Goal: Transaction & Acquisition: Purchase product/service

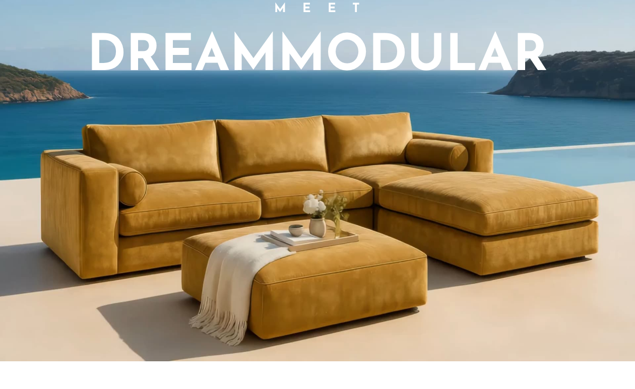
scroll to position [763, 0]
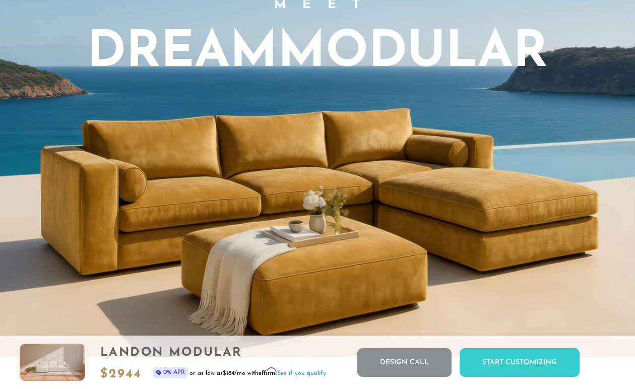
click at [340, 281] on video "Your browser does not support HTML5 video." at bounding box center [317, 118] width 635 height 479
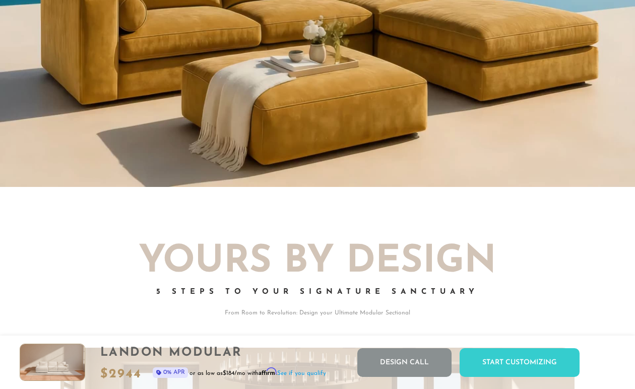
scroll to position [942, 0]
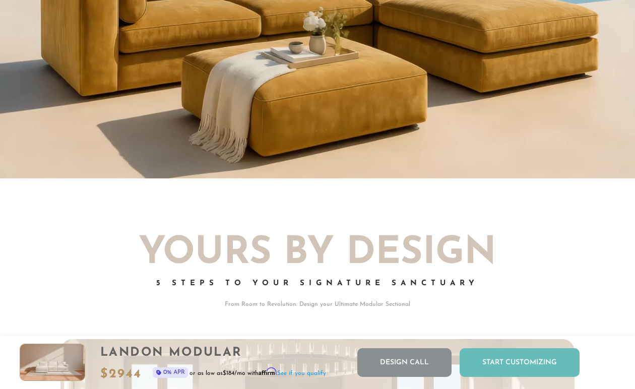
click at [519, 362] on div "Start Customizing" at bounding box center [520, 362] width 120 height 29
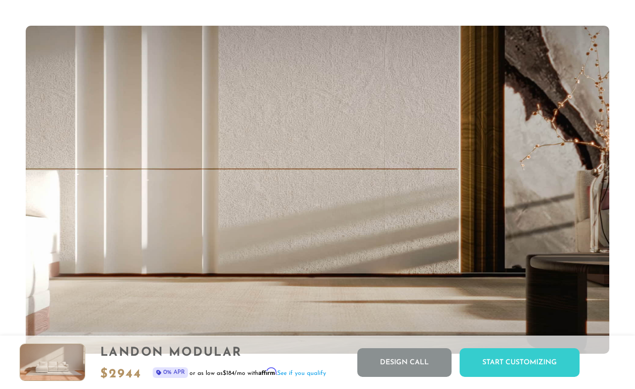
scroll to position [10827, 627]
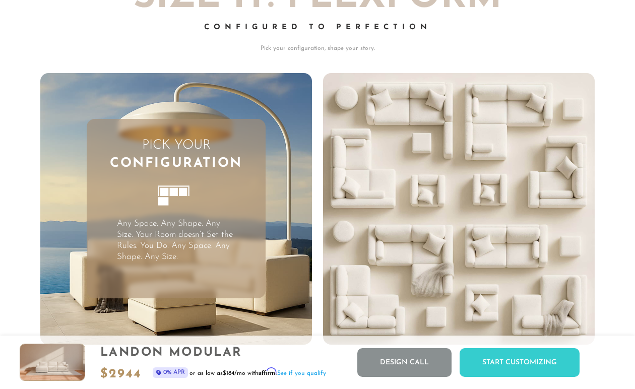
click at [171, 150] on h3 "Pick Your Configuration" at bounding box center [176, 155] width 179 height 37
click at [174, 206] on icon at bounding box center [176, 200] width 55 height 55
click at [174, 196] on rect at bounding box center [174, 192] width 8 height 8
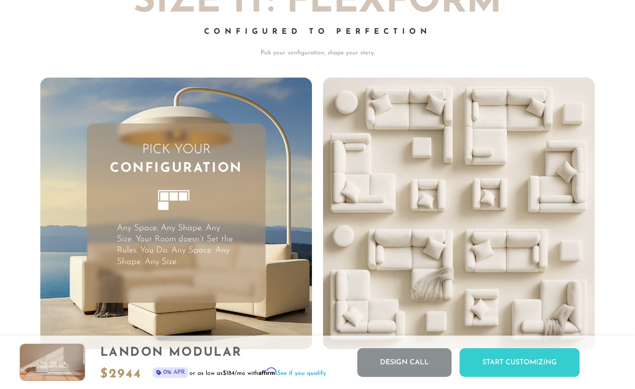
click at [168, 275] on div "Pick Your Configuration Any Space. Any Shape. Any Size. Your Room doesn’t Set t…" at bounding box center [176, 213] width 179 height 179
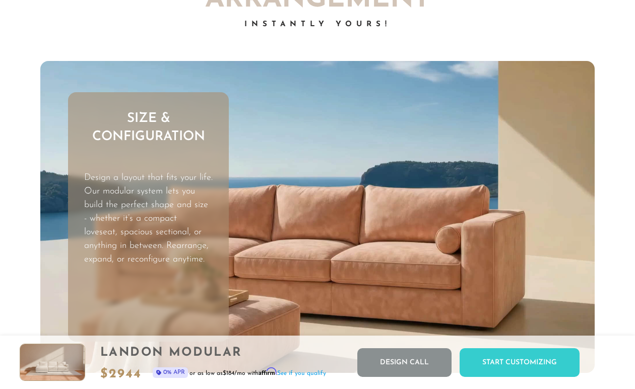
click at [164, 135] on h3 "Size & Configuration" at bounding box center [148, 128] width 161 height 37
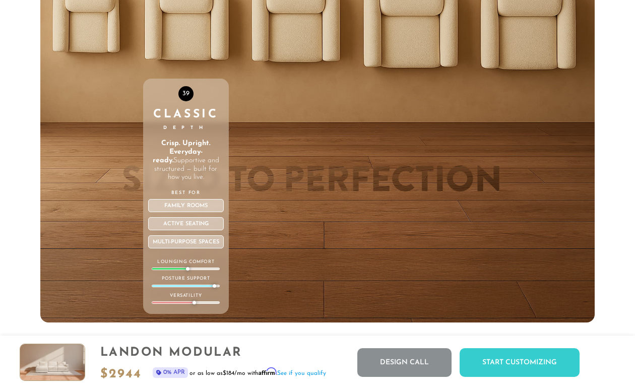
click at [210, 230] on div "Active Seating" at bounding box center [186, 223] width 76 height 13
click at [178, 230] on div "Active Seating" at bounding box center [186, 223] width 76 height 13
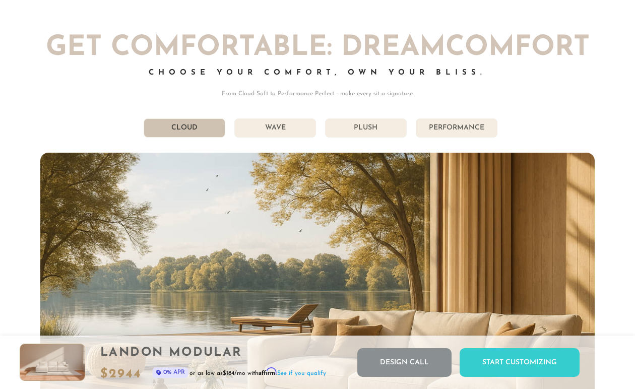
scroll to position [5015, 0]
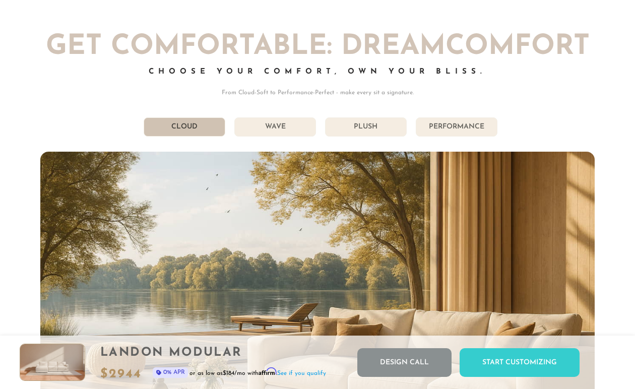
click at [363, 134] on li "Plush" at bounding box center [366, 126] width 82 height 19
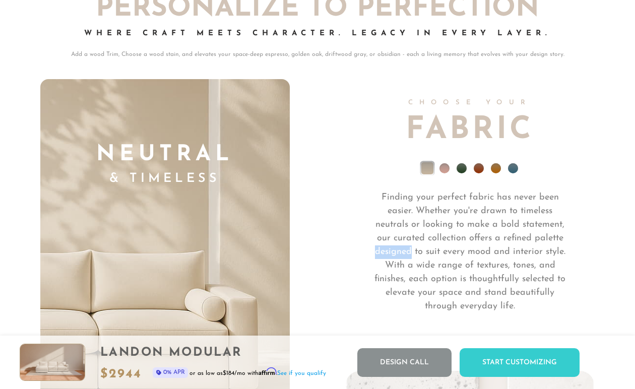
scroll to position [6637, 0]
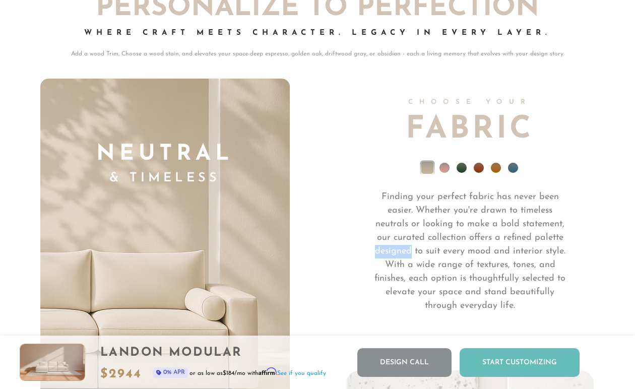
click at [521, 368] on div "Start Customizing" at bounding box center [520, 362] width 120 height 29
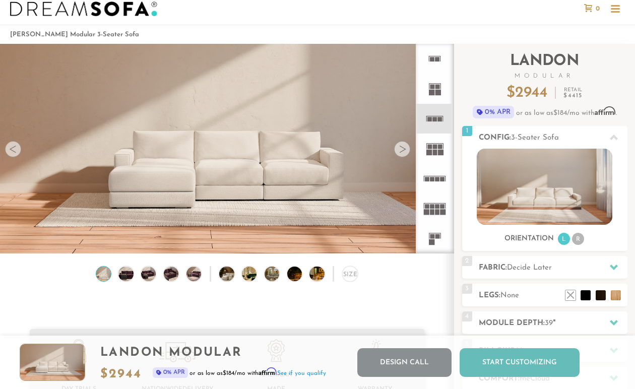
scroll to position [0, 0]
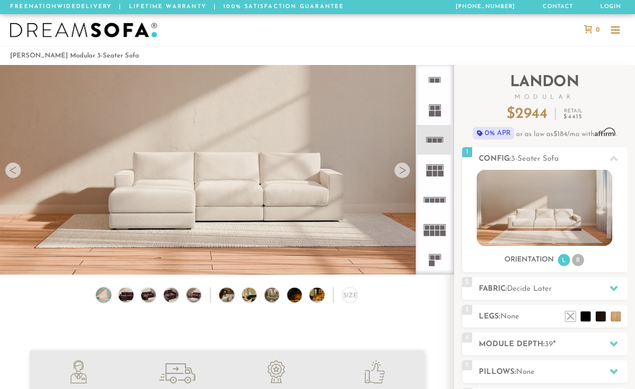
click at [434, 168] on rect at bounding box center [435, 168] width 5 height 5
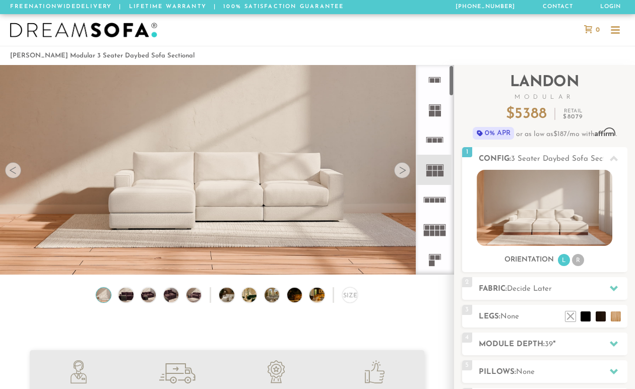
click at [401, 177] on div at bounding box center [402, 170] width 16 height 16
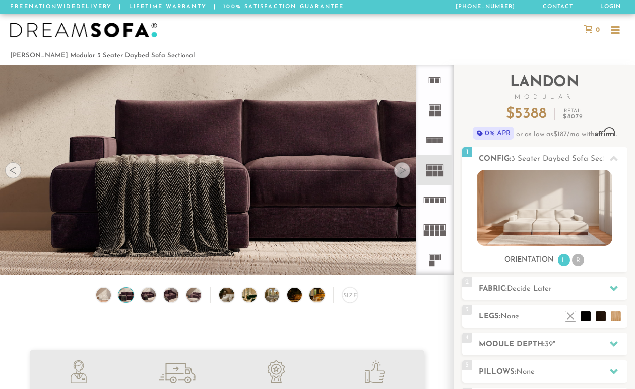
click at [399, 177] on div at bounding box center [402, 170] width 16 height 16
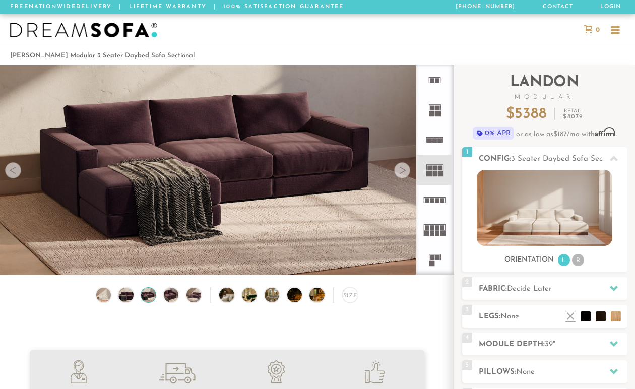
click at [401, 177] on div at bounding box center [402, 170] width 16 height 16
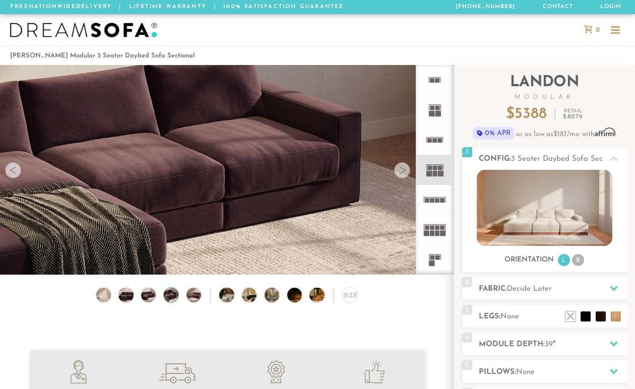
click at [432, 230] on rect at bounding box center [432, 233] width 5 height 6
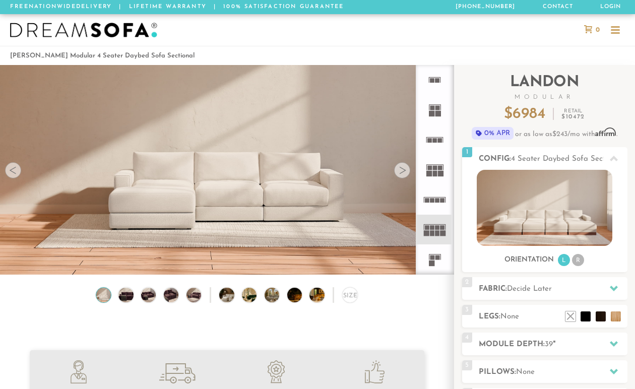
click at [431, 260] on rect at bounding box center [432, 258] width 5 height 5
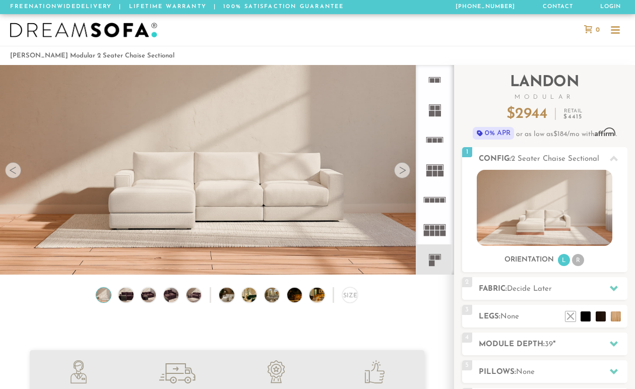
click at [431, 260] on rect at bounding box center [432, 258] width 5 height 5
click at [432, 260] on rect at bounding box center [432, 258] width 5 height 5
click at [431, 260] on rect at bounding box center [432, 258] width 5 height 5
click at [404, 173] on div at bounding box center [402, 170] width 16 height 16
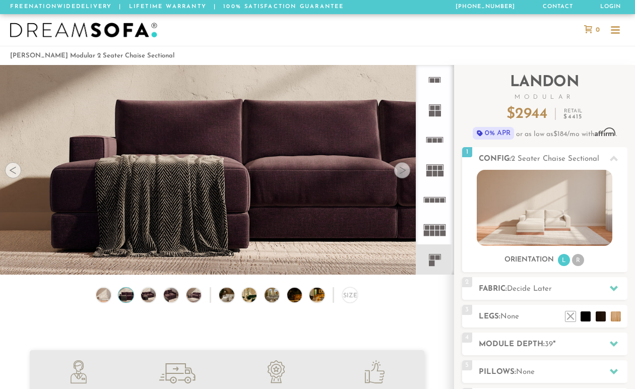
click at [436, 257] on rect at bounding box center [438, 258] width 5 height 5
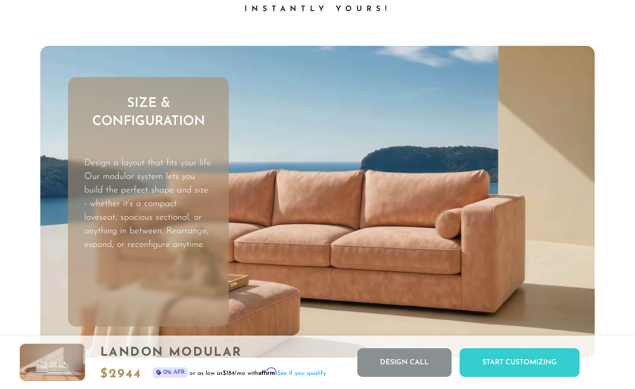
scroll to position [2612, 0]
click at [470, 213] on video "Your browser does not support HTML5 video." at bounding box center [317, 201] width 555 height 312
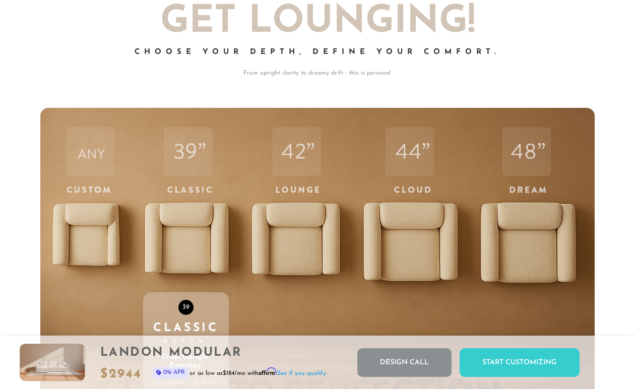
scroll to position [3028, 0]
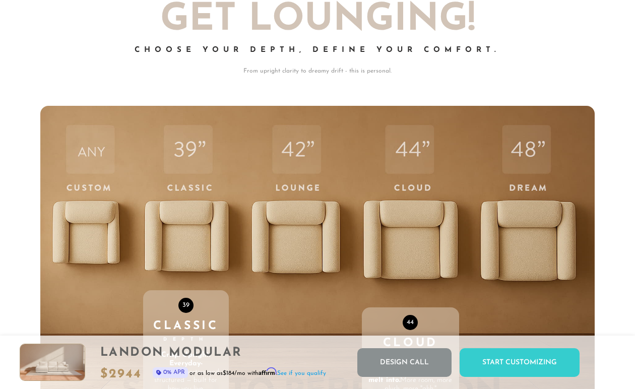
click at [421, 231] on div "44 Cloud Depth Deeper. Softer. Made to melt into. More room, more plush, more "…" at bounding box center [410, 320] width 97 height 429
click at [408, 218] on div "44 Cloud Depth Deeper. Softer. Made to melt into. More room, more plush, more "…" at bounding box center [410, 320] width 97 height 429
click at [404, 226] on div "44 Cloud Depth Deeper. Softer. Made to melt into. More room, more plush, more "…" at bounding box center [410, 320] width 97 height 429
click at [419, 159] on div "44 Cloud Depth Deeper. Softer. Made to melt into. More room, more plush, more "…" at bounding box center [410, 320] width 97 height 429
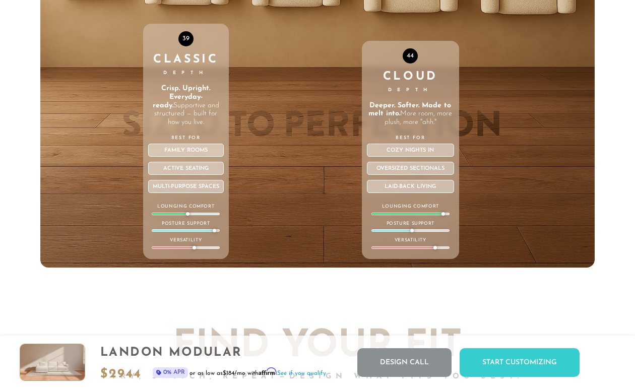
scroll to position [3296, 0]
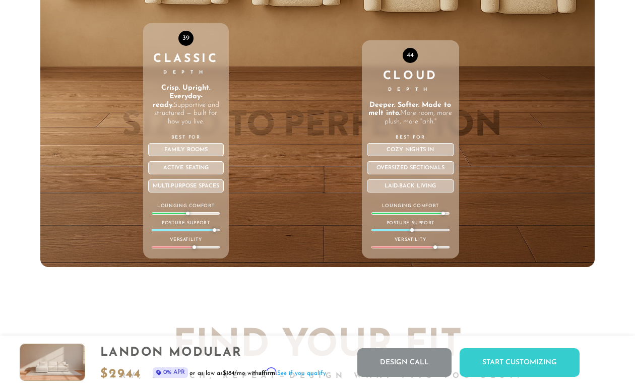
click at [430, 104] on div "44 Cloud Depth Deeper. Softer. Made to melt into. More room, more plush, more "…" at bounding box center [410, 149] width 97 height 218
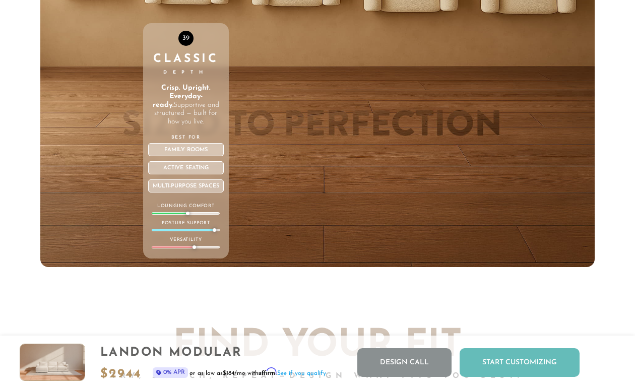
click at [517, 357] on div "Start Customizing" at bounding box center [520, 362] width 120 height 29
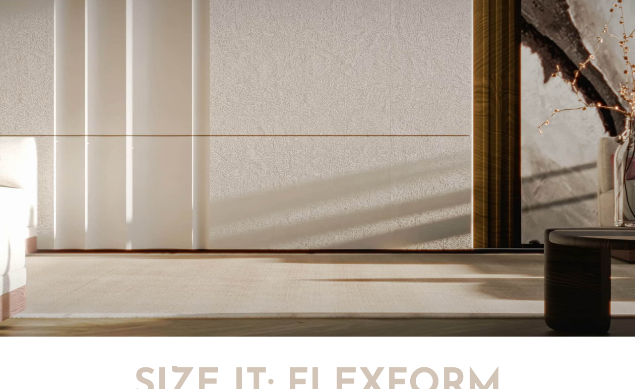
scroll to position [310, 0]
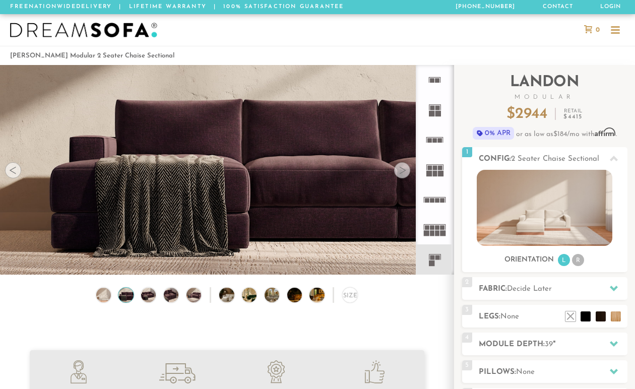
click at [438, 230] on icon at bounding box center [435, 230] width 30 height 30
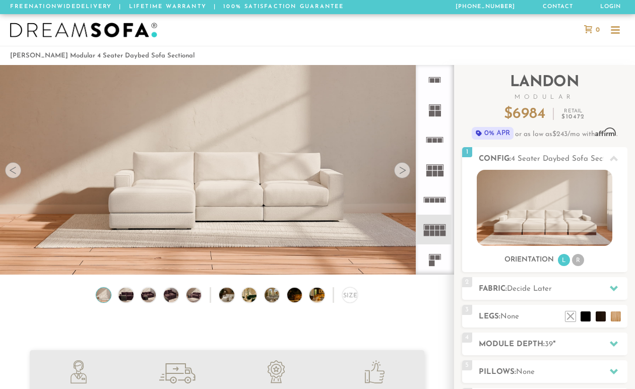
click at [429, 182] on icon at bounding box center [435, 170] width 30 height 30
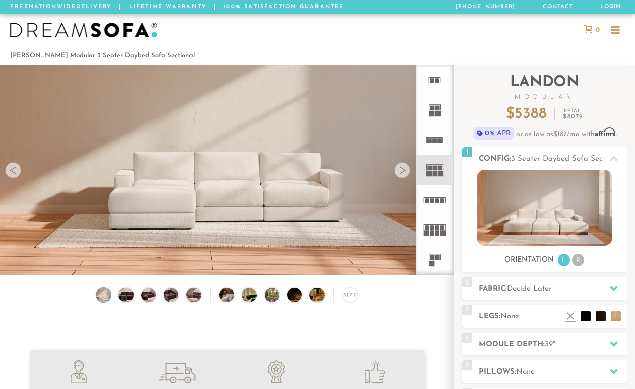
click at [435, 109] on rect at bounding box center [432, 108] width 5 height 5
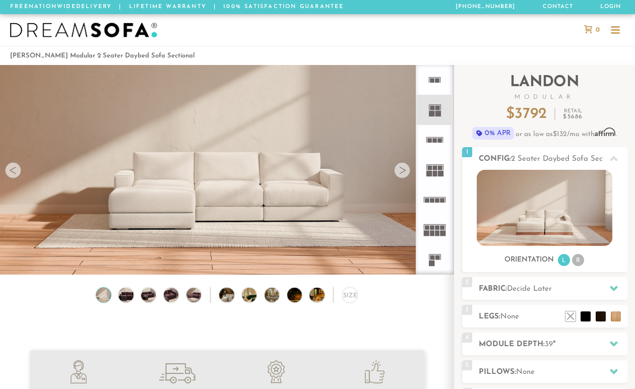
click at [393, 174] on img at bounding box center [227, 104] width 454 height 151
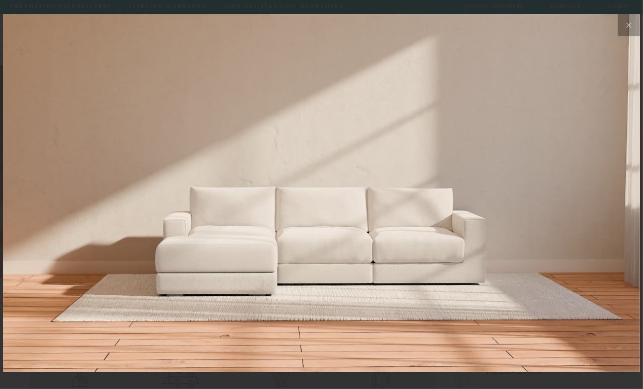
scroll to position [10869, 635]
